Goal: Task Accomplishment & Management: Use online tool/utility

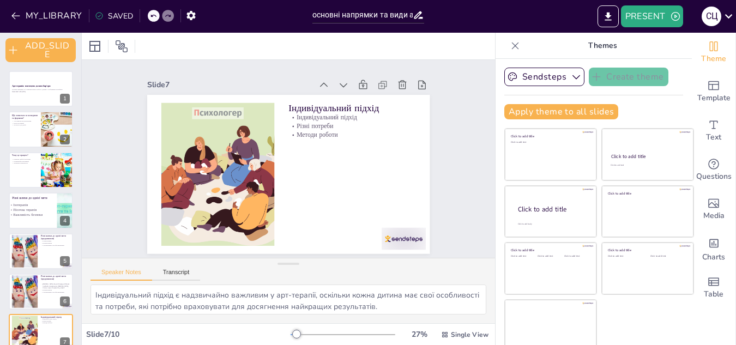
scroll to position [136, 0]
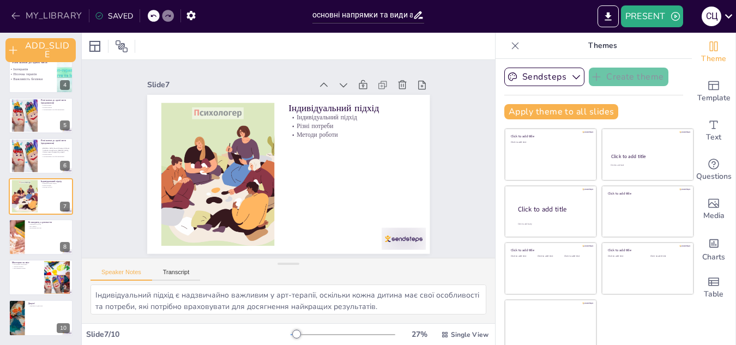
click at [14, 14] on icon "button" at bounding box center [15, 15] width 11 height 11
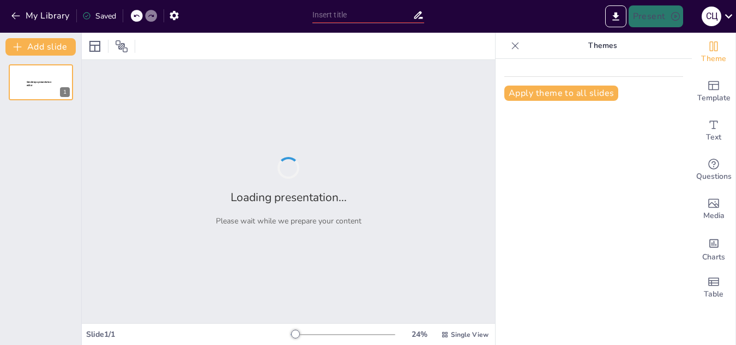
type input "Арт-терапія: Основні напрямки та їх застосування для дітей з особливими освітні…"
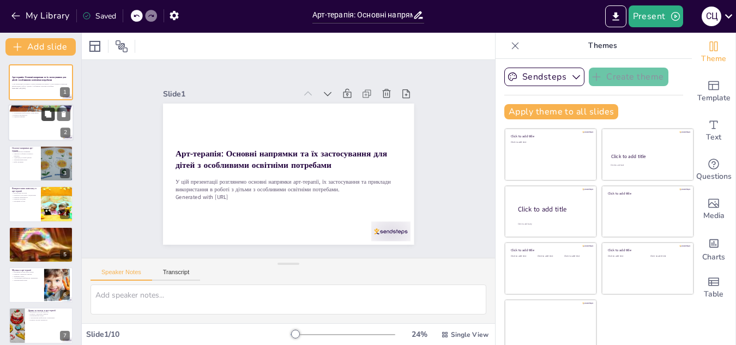
click at [42, 118] on button at bounding box center [47, 114] width 13 height 13
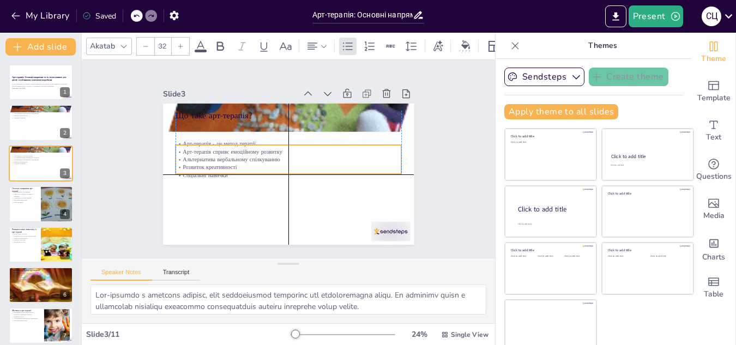
drag, startPoint x: 189, startPoint y: 141, endPoint x: 189, endPoint y: 163, distance: 22.4
click at [226, 163] on p "Розвиток креативності" at bounding box center [296, 154] width 140 height 187
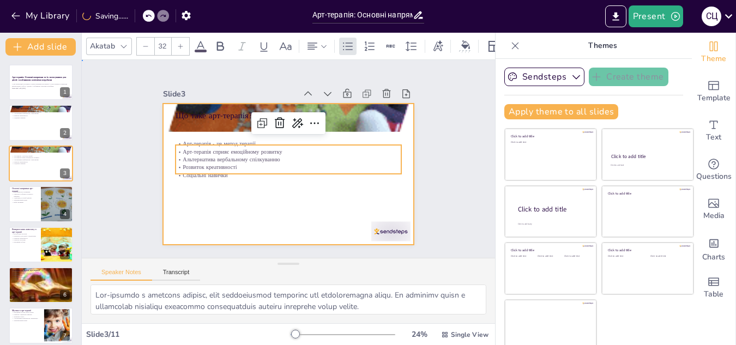
click at [241, 192] on div at bounding box center [297, 147] width 286 height 262
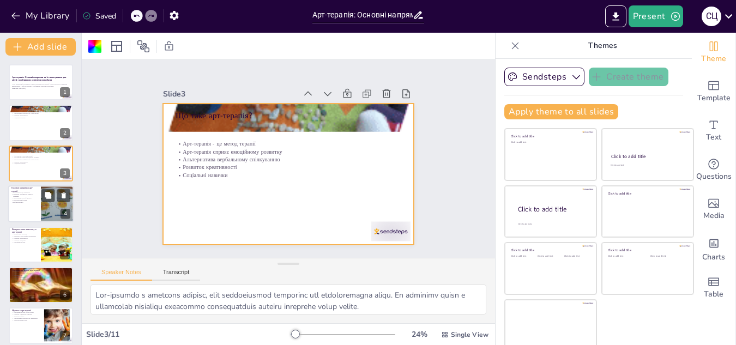
click at [30, 207] on div at bounding box center [40, 203] width 65 height 37
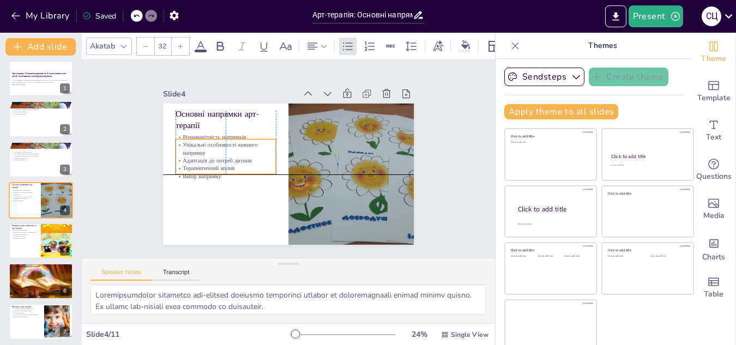
drag, startPoint x: 182, startPoint y: 146, endPoint x: 179, endPoint y: 156, distance: 11.2
click at [290, 149] on p "Адаптація до потреб дитини" at bounding box center [318, 103] width 57 height 91
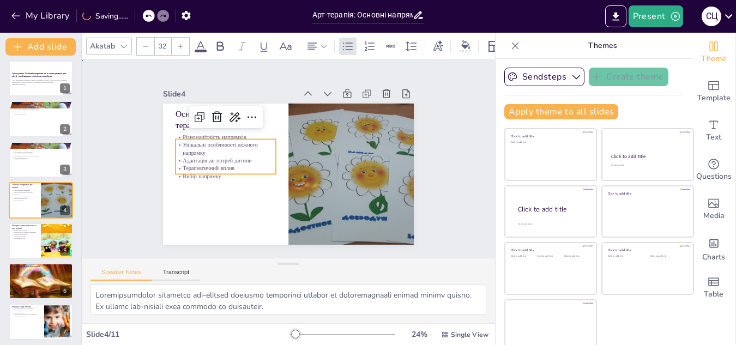
click at [144, 208] on div "Slide 1 Арт-терапія: Основні напрямки та їх застосування для дітей з особливими…" at bounding box center [288, 158] width 328 height 203
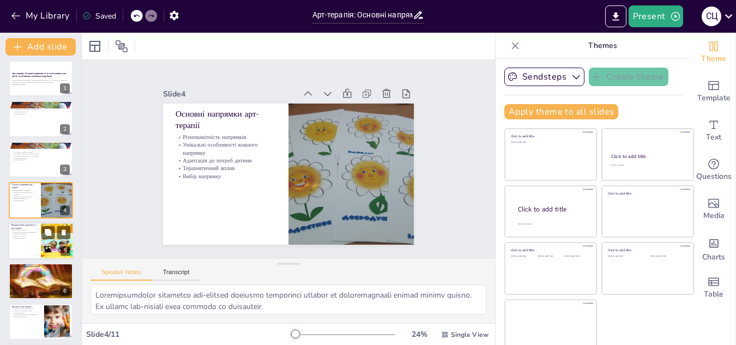
click at [19, 241] on div at bounding box center [40, 240] width 65 height 37
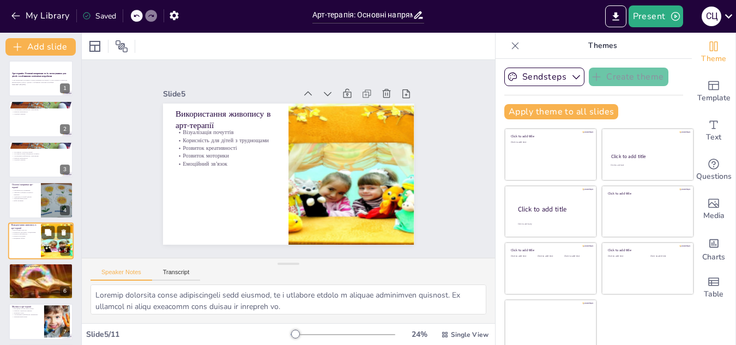
scroll to position [44, 0]
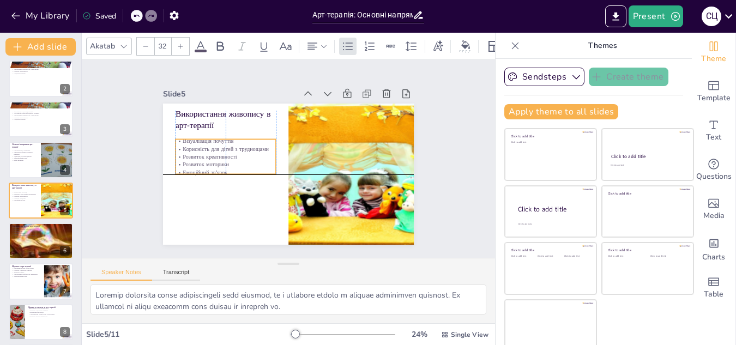
drag, startPoint x: 192, startPoint y: 138, endPoint x: 192, endPoint y: 147, distance: 8.2
click at [248, 145] on p "Корисність для дітей з труднощами" at bounding box center [272, 97] width 48 height 95
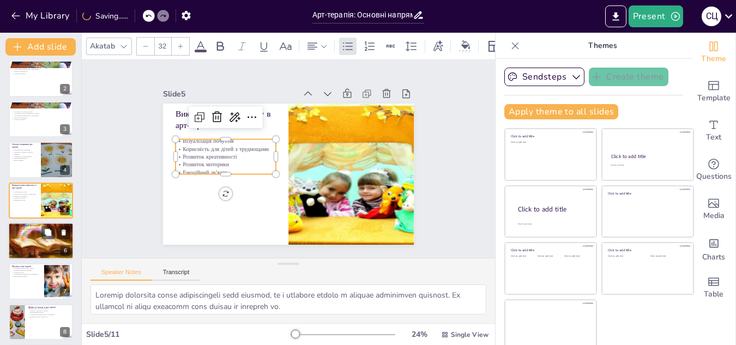
click at [33, 244] on div at bounding box center [40, 241] width 65 height 47
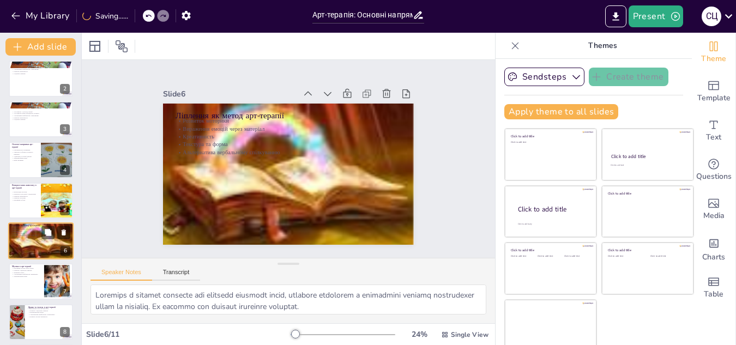
scroll to position [85, 0]
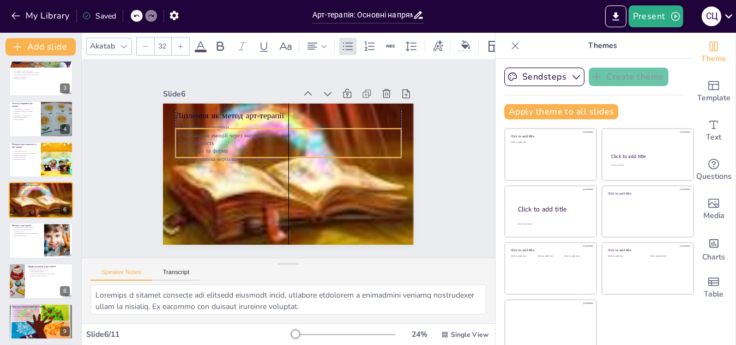
drag, startPoint x: 202, startPoint y: 124, endPoint x: 202, endPoint y: 130, distance: 6.6
click at [202, 130] on p "Вираження емоцій через матеріал" at bounding box center [275, 177] width 188 height 139
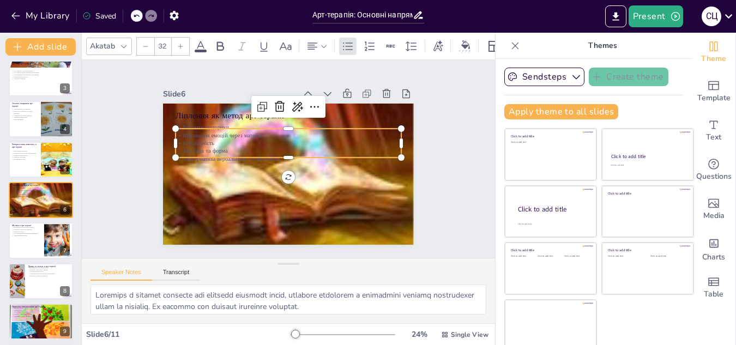
click at [273, 153] on p "Альтернатива вербальному спілкуванню" at bounding box center [288, 159] width 173 height 157
click at [294, 105] on icon at bounding box center [285, 101] width 18 height 18
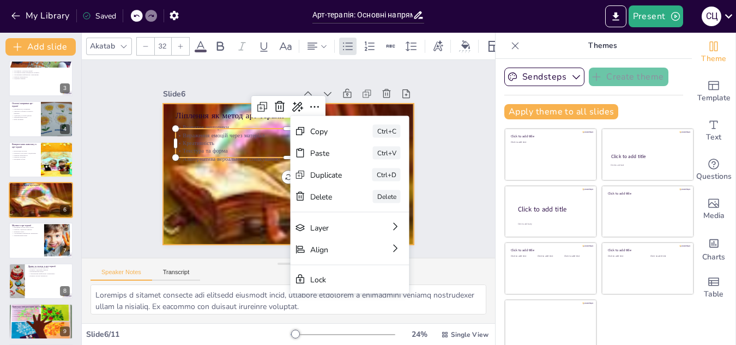
click at [226, 202] on div at bounding box center [295, 145] width 307 height 281
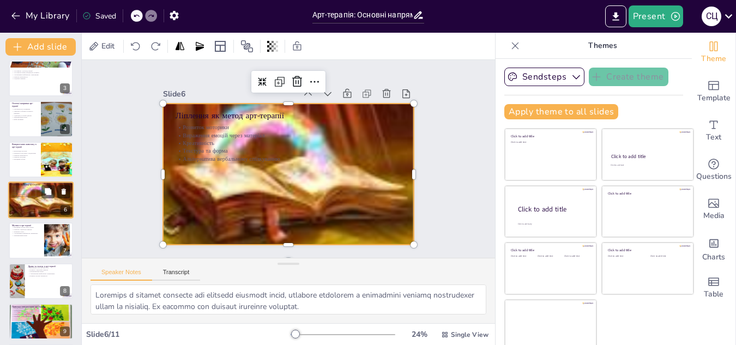
click at [37, 200] on div at bounding box center [40, 200] width 65 height 47
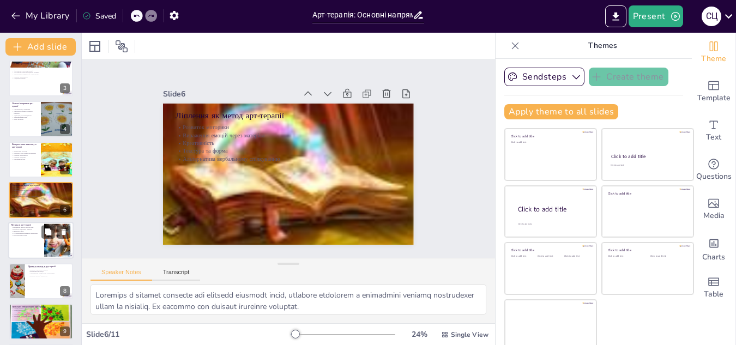
click at [34, 239] on div at bounding box center [40, 240] width 65 height 37
type textarea "Музика допомагає створити емоційний зв'язок між дитиною та терапевтом, що є важ…"
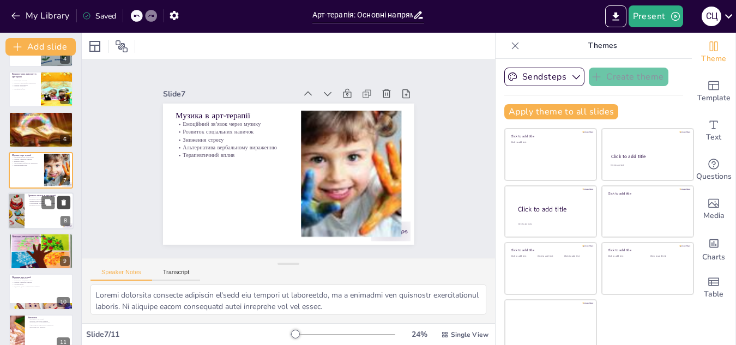
scroll to position [156, 0]
